Goal: Book appointment/travel/reservation

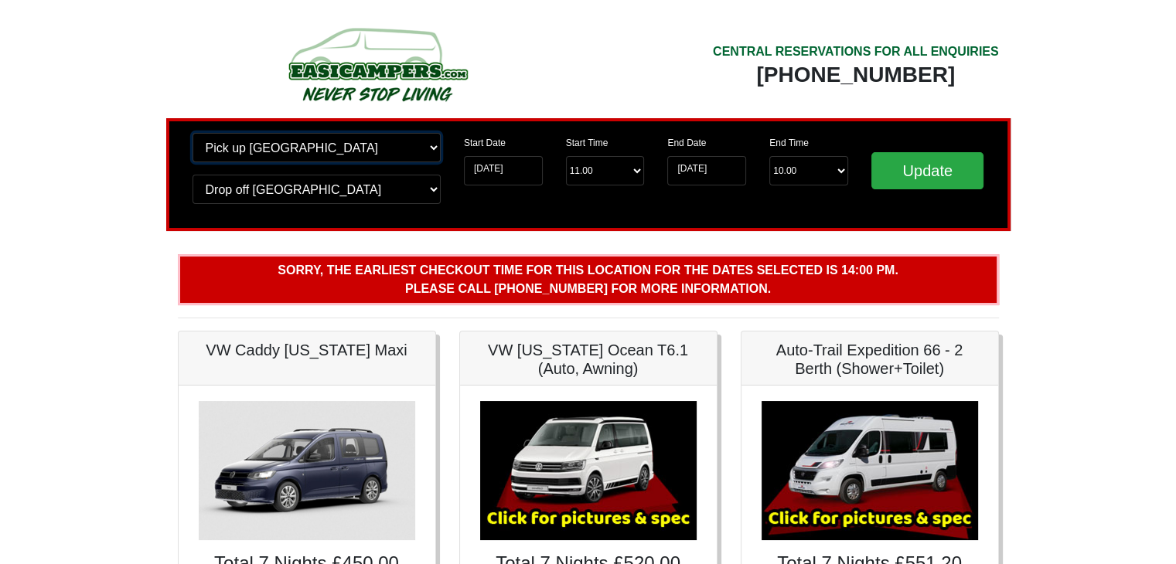
click at [305, 150] on select "Change pick up location? Pick up Edinburgh Birmingham Airport Blackburn Lancash…" at bounding box center [316, 147] width 248 height 29
select select "EDI"
click at [192, 133] on select "Change pick up location? Pick up Edinburgh Birmingham Airport Blackburn Lancash…" at bounding box center [316, 147] width 248 height 29
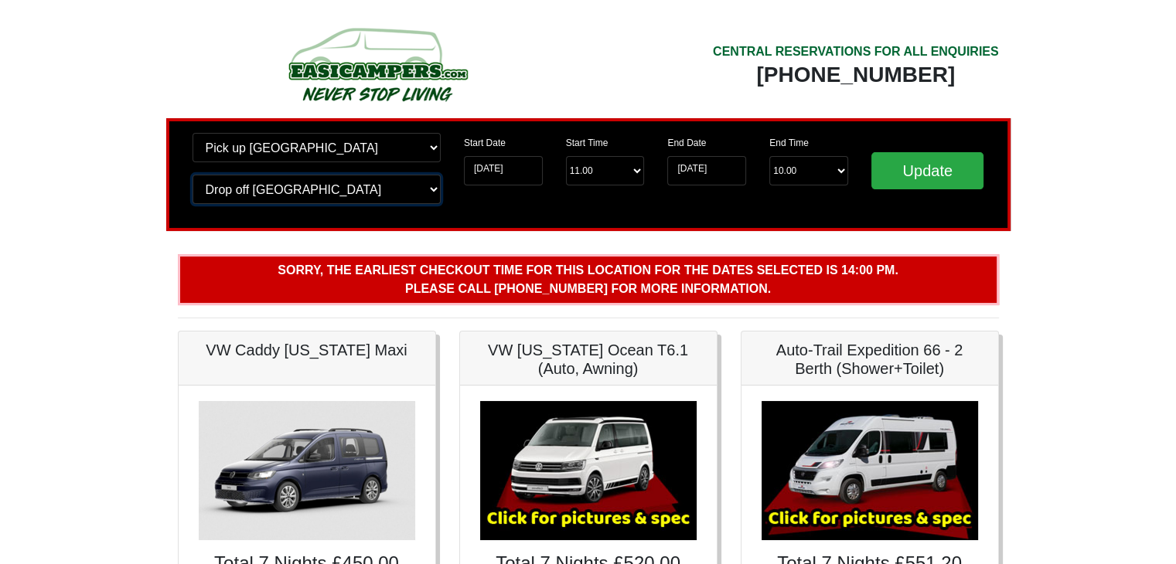
click at [303, 186] on select "Change drop off location? Drop off Edinburgh Birmingham Airport Blackburn Lanca…" at bounding box center [316, 189] width 248 height 29
select select "EDI"
click at [192, 175] on select "Change drop off location? Drop off Edinburgh Birmingham Airport Blackburn Lanca…" at bounding box center [316, 189] width 248 height 29
click at [912, 165] on input "Update" at bounding box center [927, 170] width 113 height 37
click at [951, 172] on input "Update" at bounding box center [927, 170] width 113 height 37
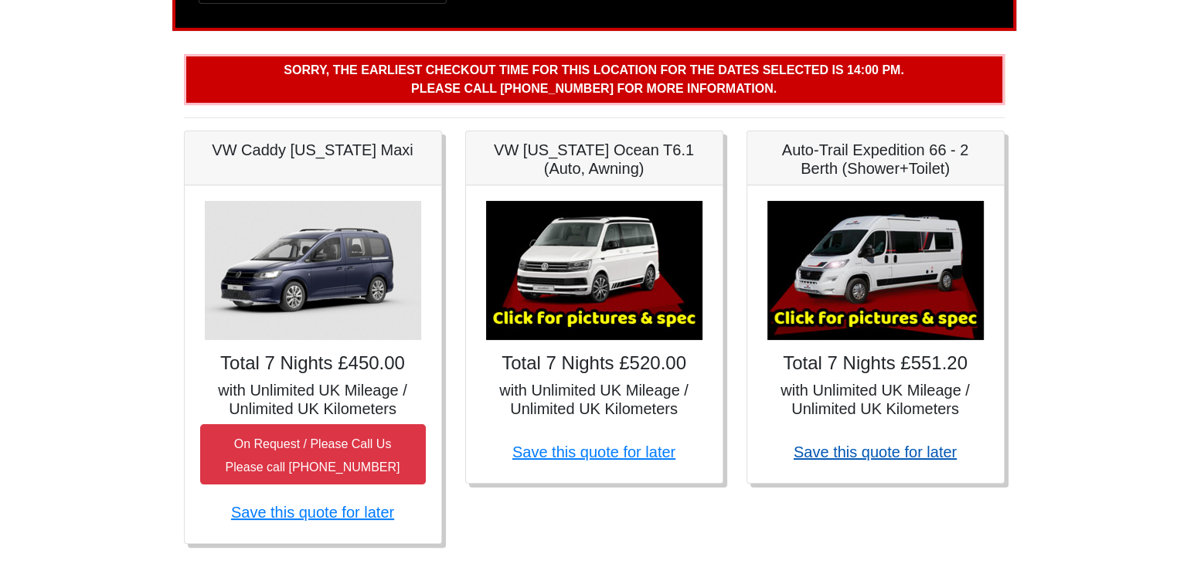
scroll to position [232, 0]
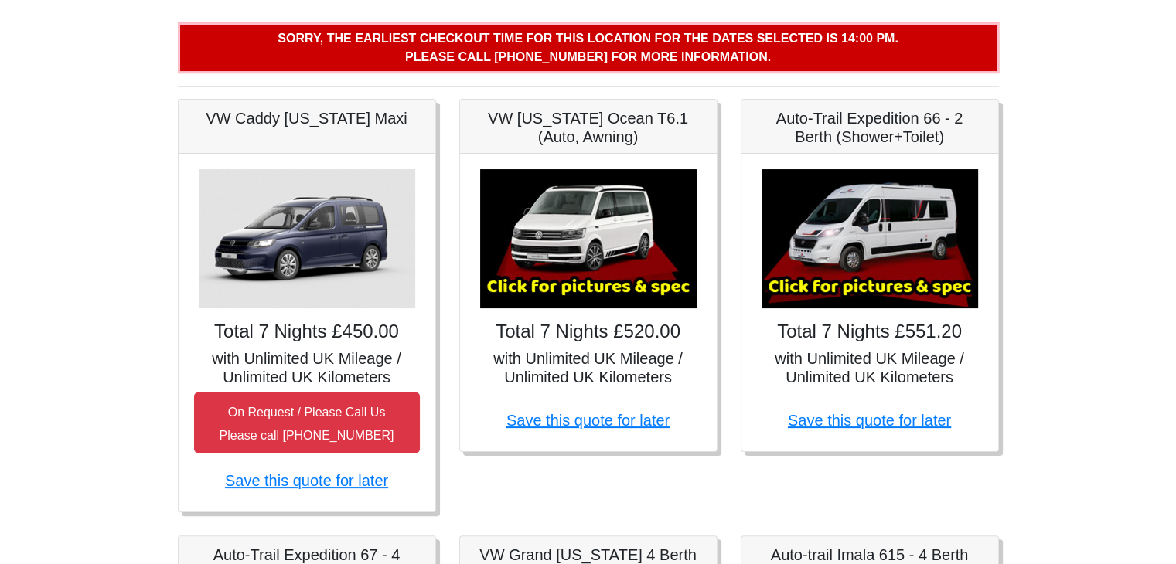
click at [867, 335] on h4 "Total 7 Nights £551.20" at bounding box center [870, 332] width 226 height 22
click at [861, 189] on img at bounding box center [869, 238] width 216 height 139
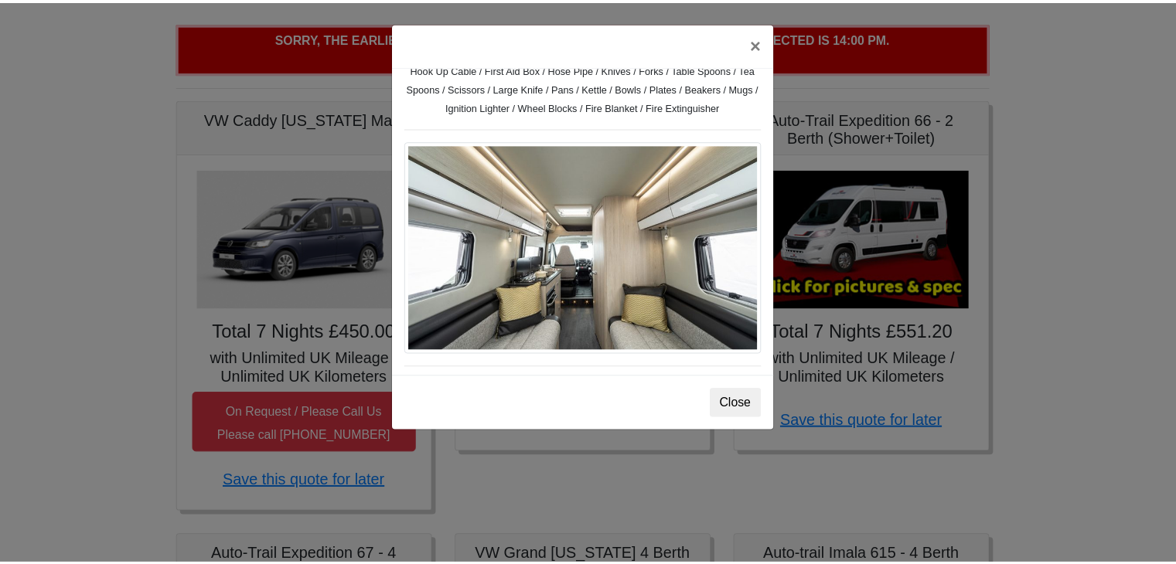
scroll to position [910, 0]
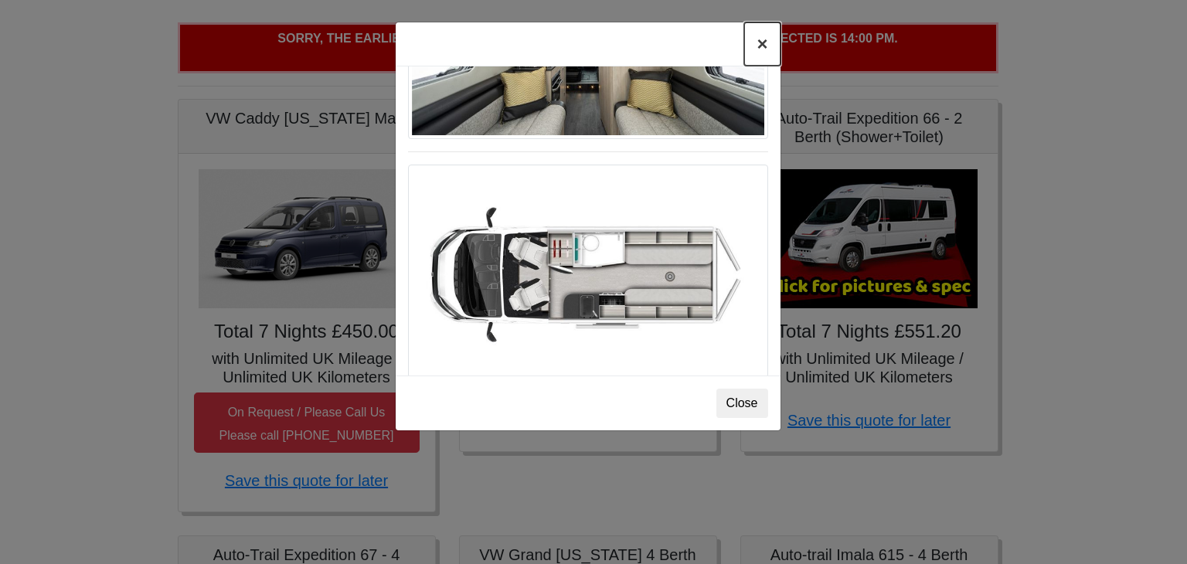
click at [761, 42] on button "×" at bounding box center [762, 43] width 36 height 43
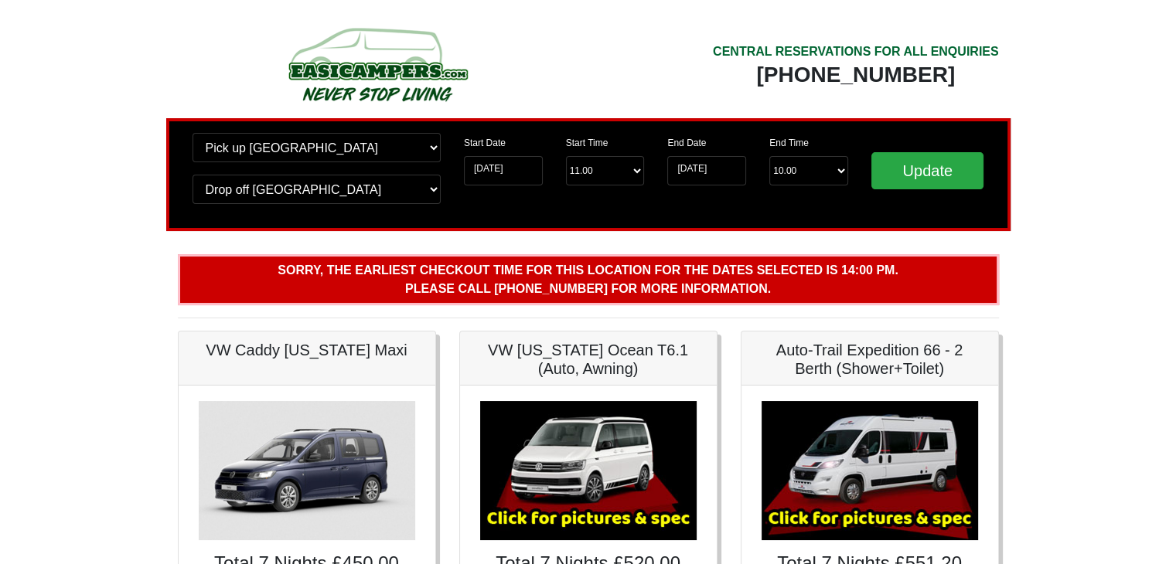
scroll to position [0, 0]
